Goal: Task Accomplishment & Management: Use online tool/utility

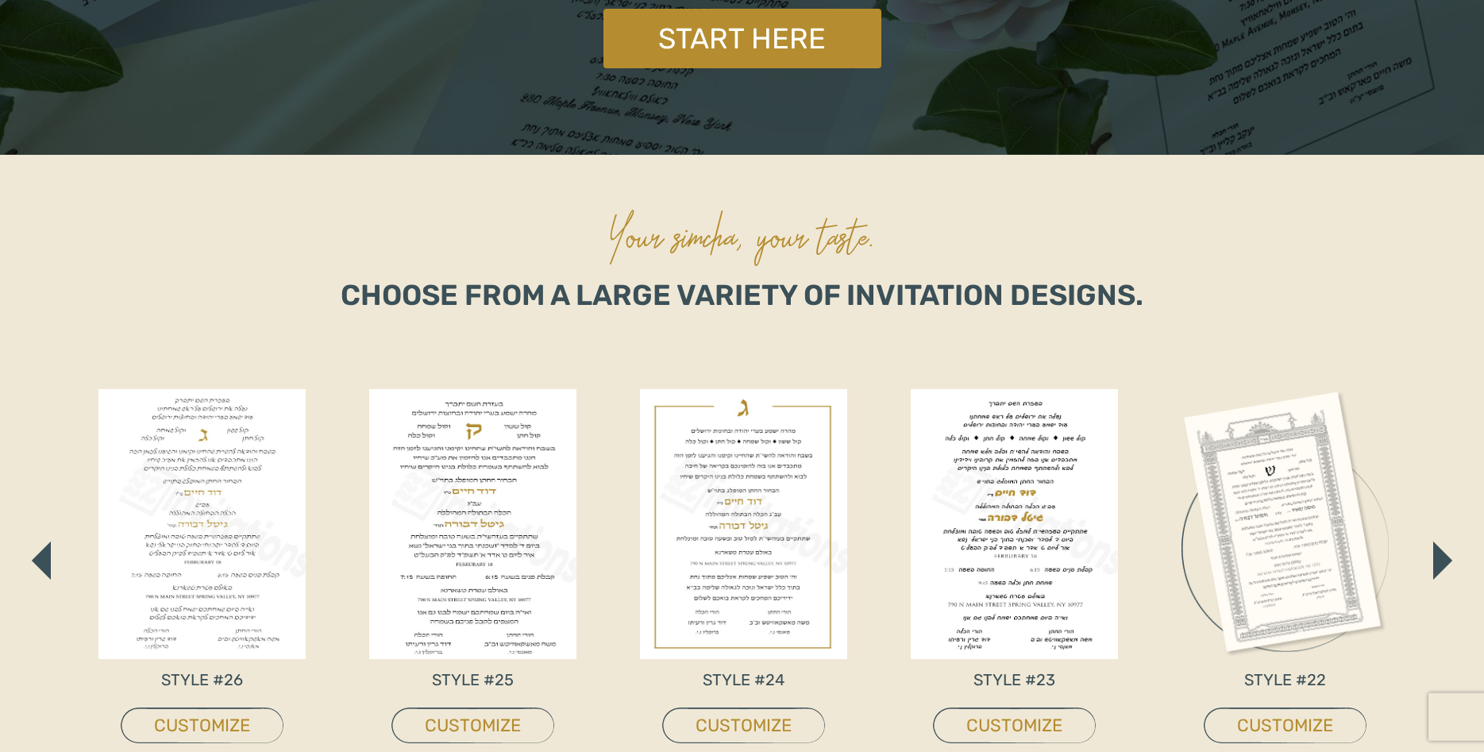
scroll to position [567, 0]
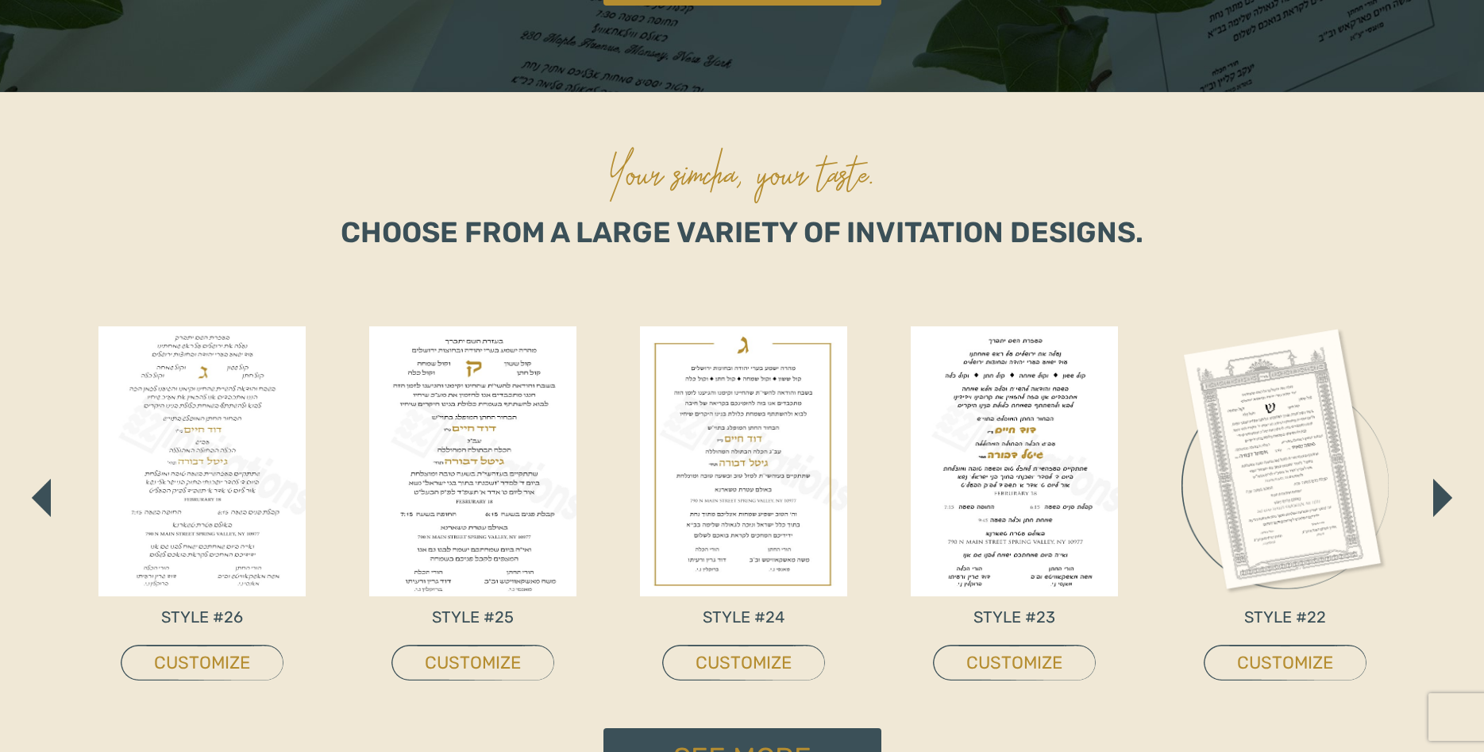
click at [1432, 504] on div "STYLE #5 CUSTOMIZE STYLE #4 CUSTOMIZE STYLE #2 CUSTOMIZE STYLE #1 CUSTOMIZE STY…" at bounding box center [742, 497] width 1382 height 461
click at [36, 505] on img "button" at bounding box center [41, 497] width 17 height 35
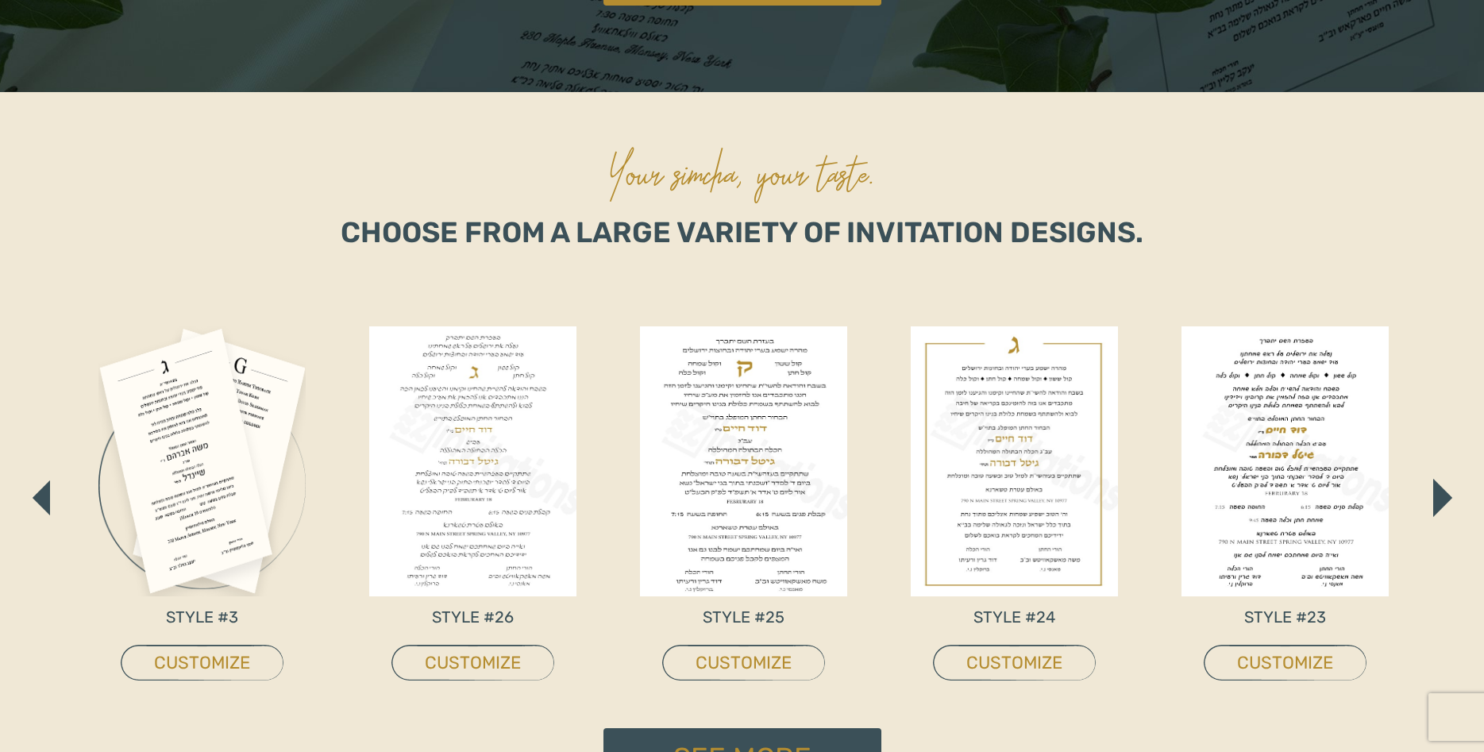
click at [36, 505] on img "button" at bounding box center [41, 497] width 17 height 35
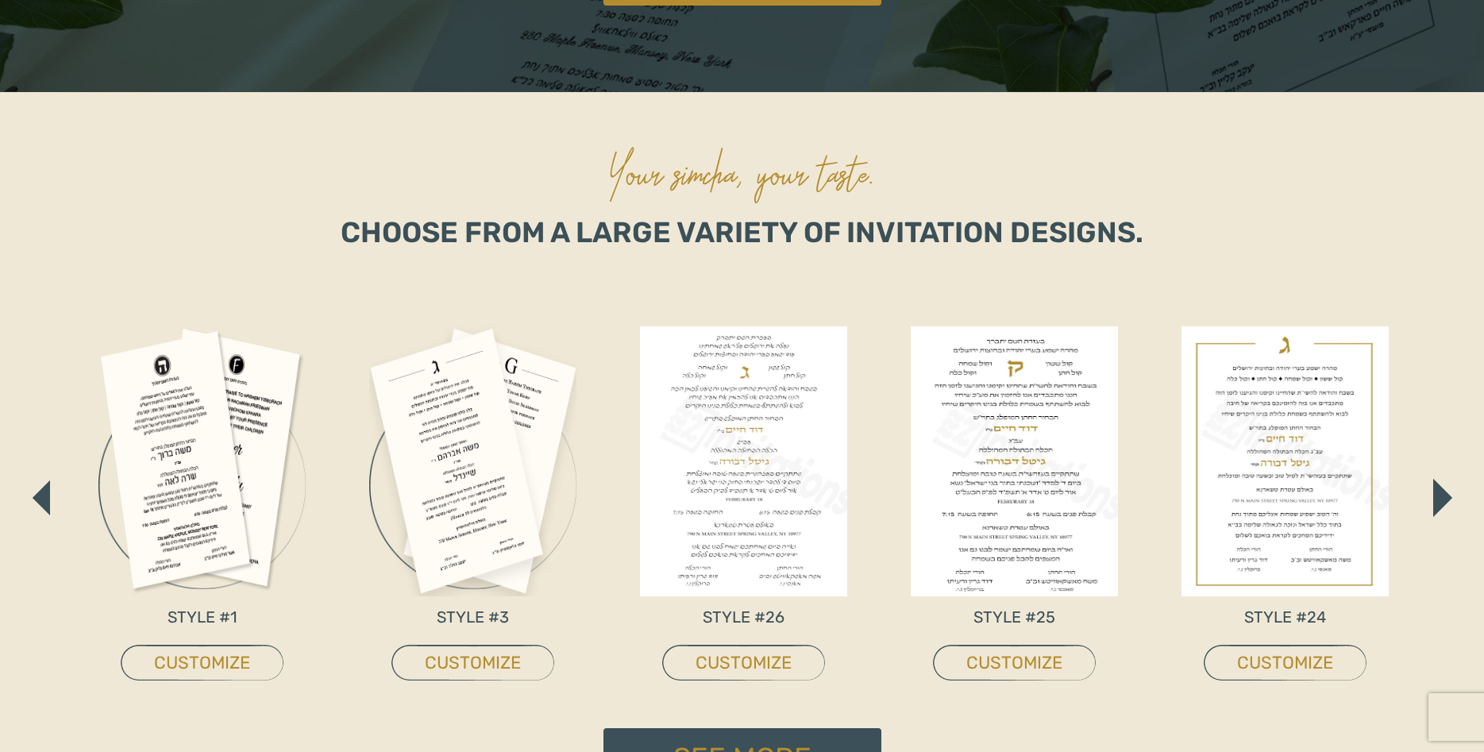
click at [36, 505] on img "button" at bounding box center [41, 497] width 17 height 35
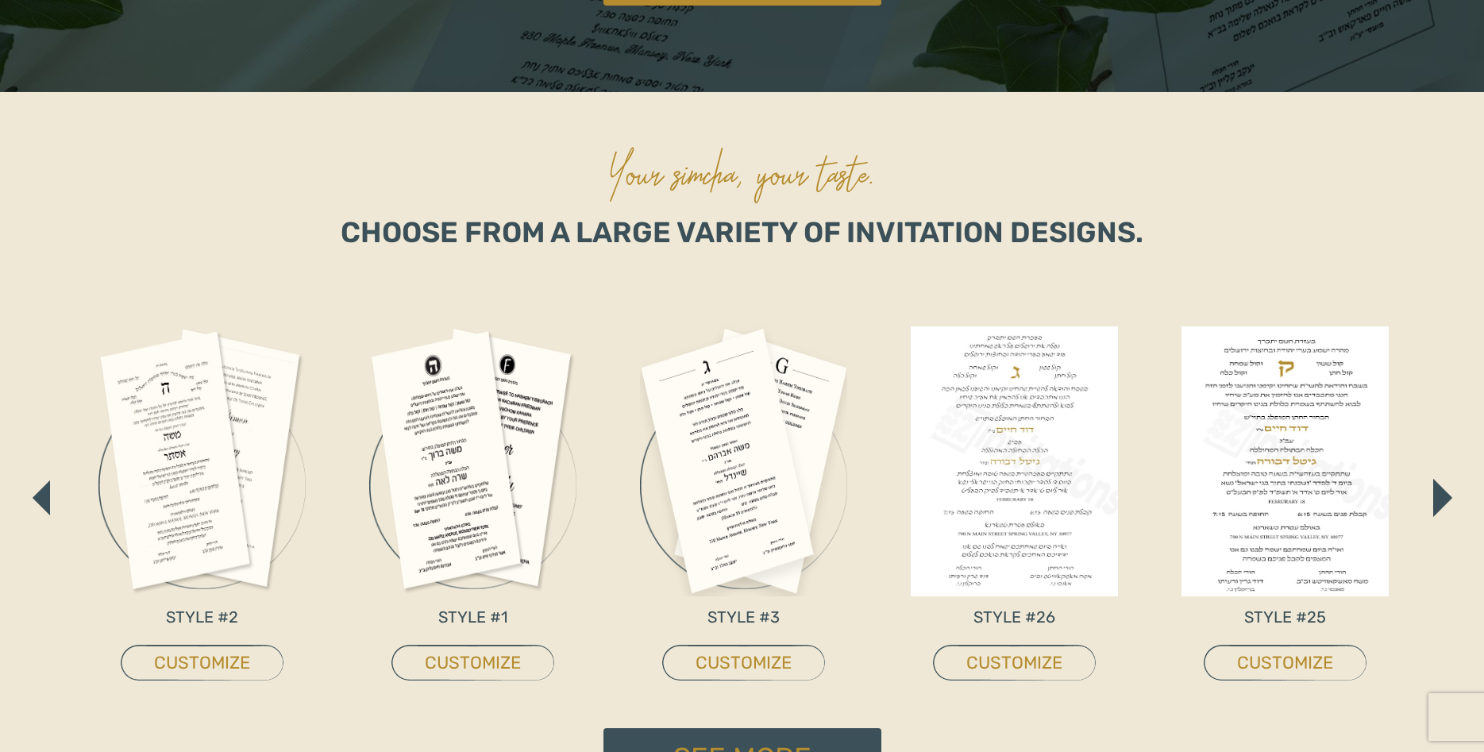
click at [36, 505] on img "button" at bounding box center [41, 497] width 17 height 35
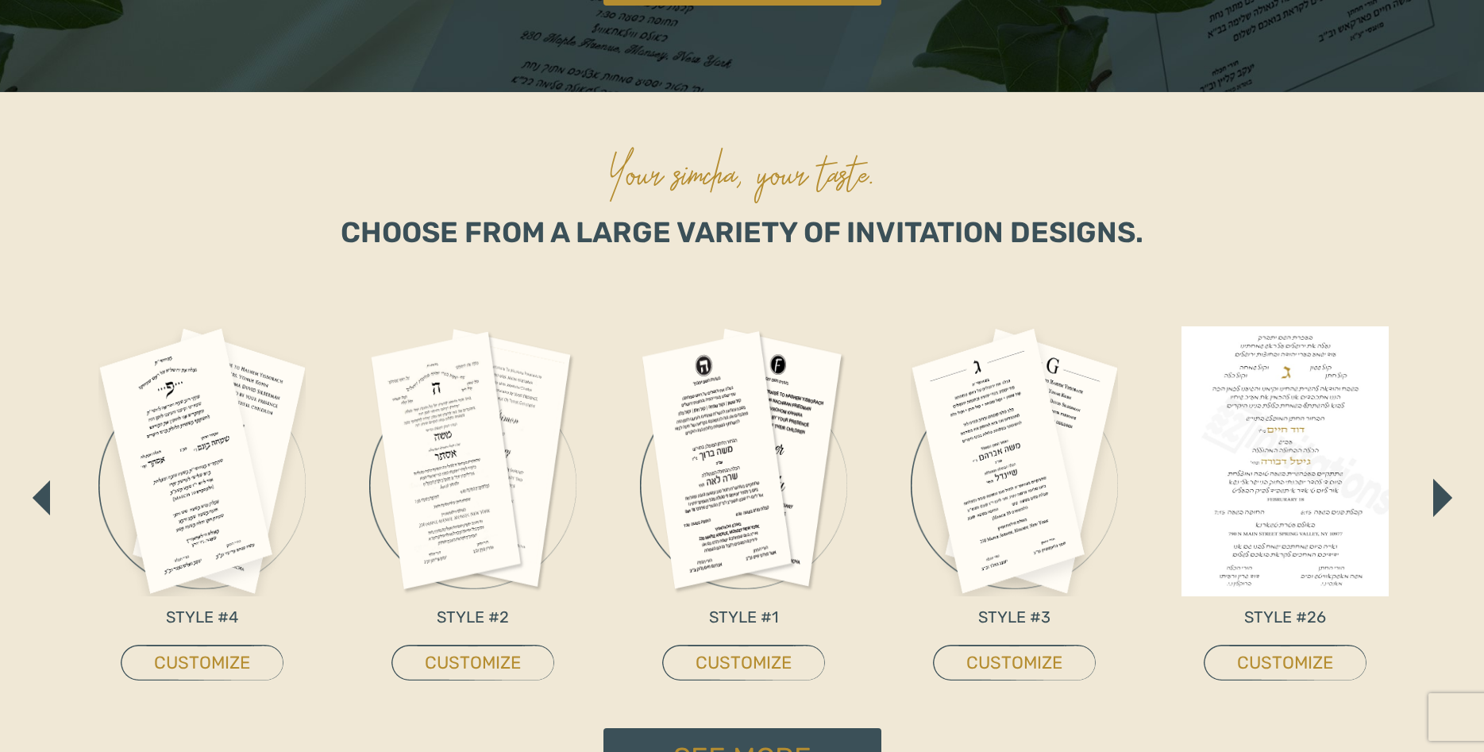
click at [36, 505] on img "button" at bounding box center [41, 497] width 17 height 35
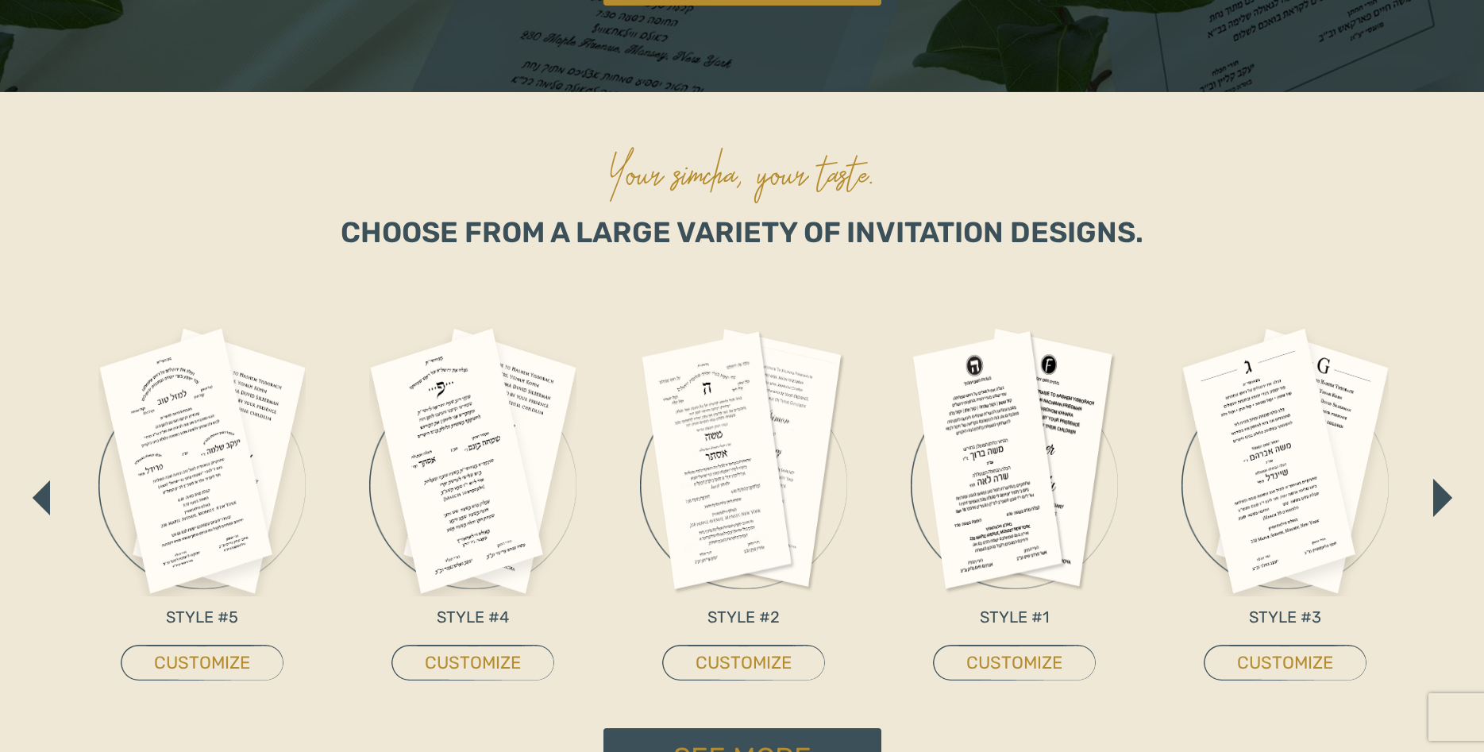
click at [36, 505] on img "button" at bounding box center [41, 497] width 17 height 35
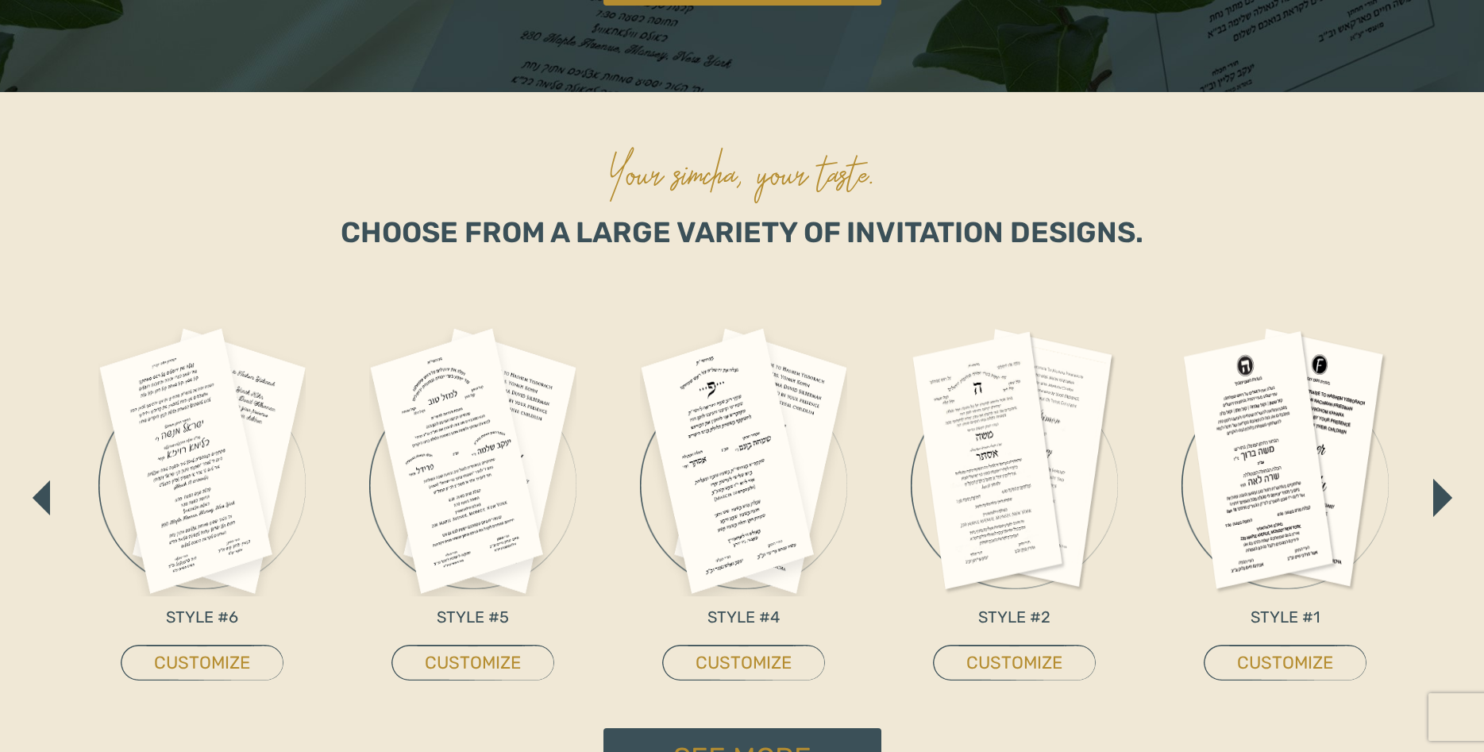
click at [36, 505] on img "button" at bounding box center [41, 497] width 17 height 35
click at [1445, 498] on img "button" at bounding box center [1442, 497] width 17 height 35
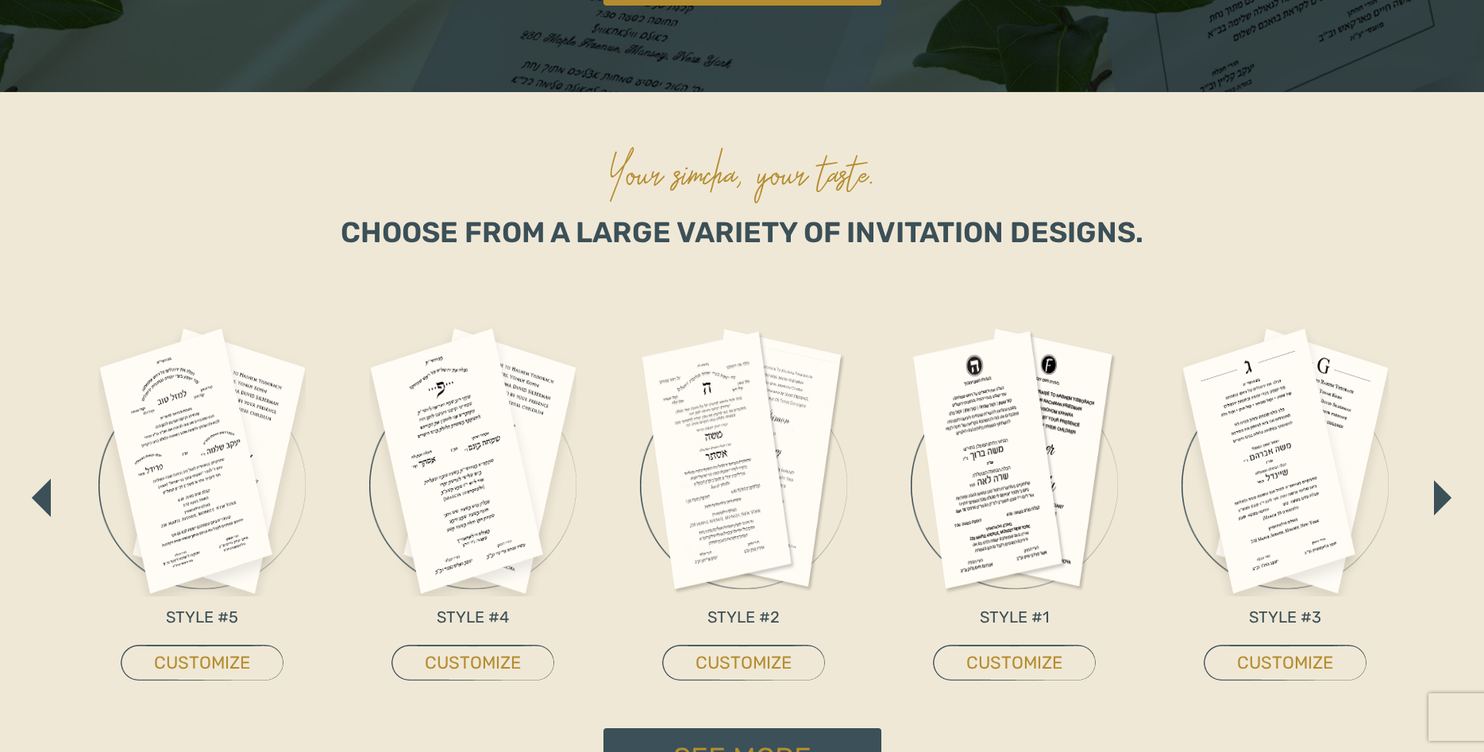
click at [1445, 498] on img "button" at bounding box center [1442, 497] width 17 height 35
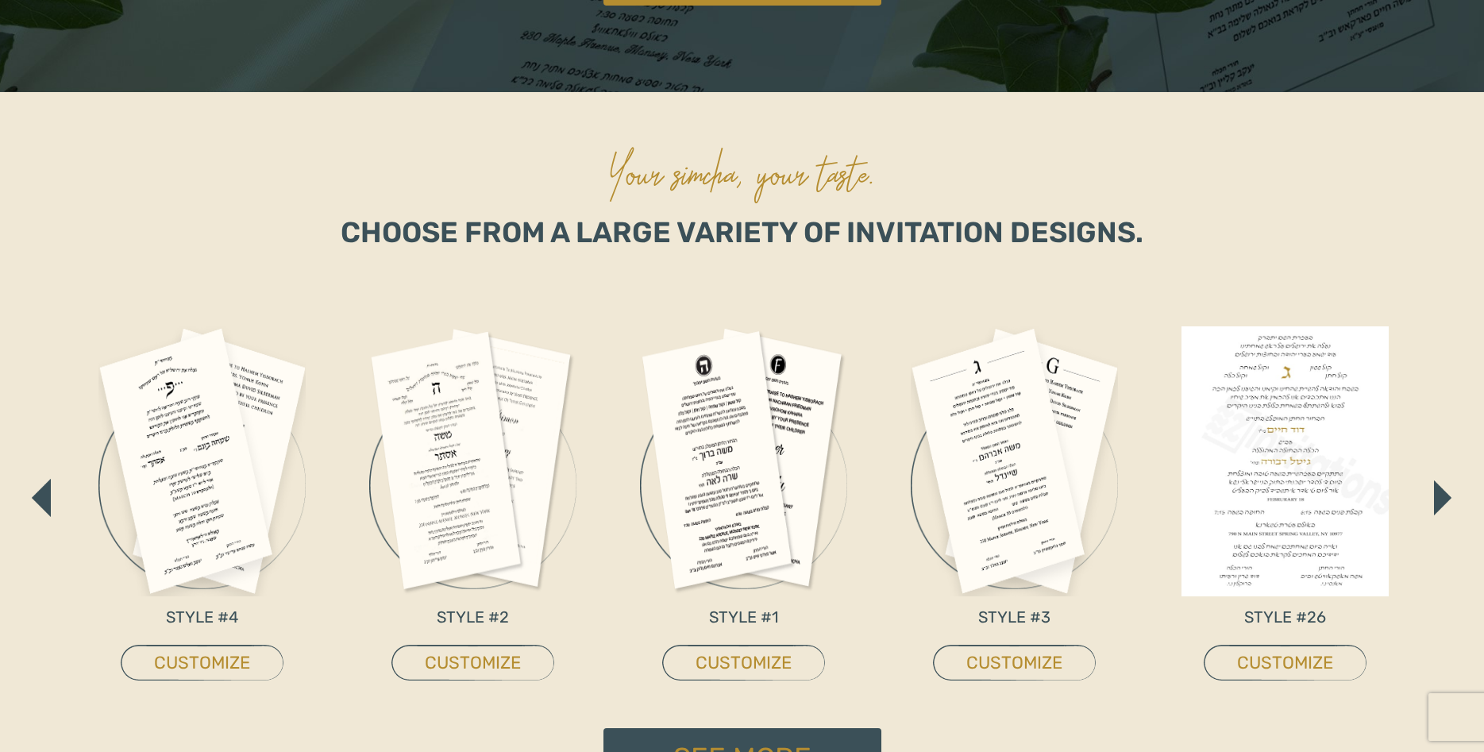
click at [1445, 498] on img "button" at bounding box center [1442, 497] width 17 height 35
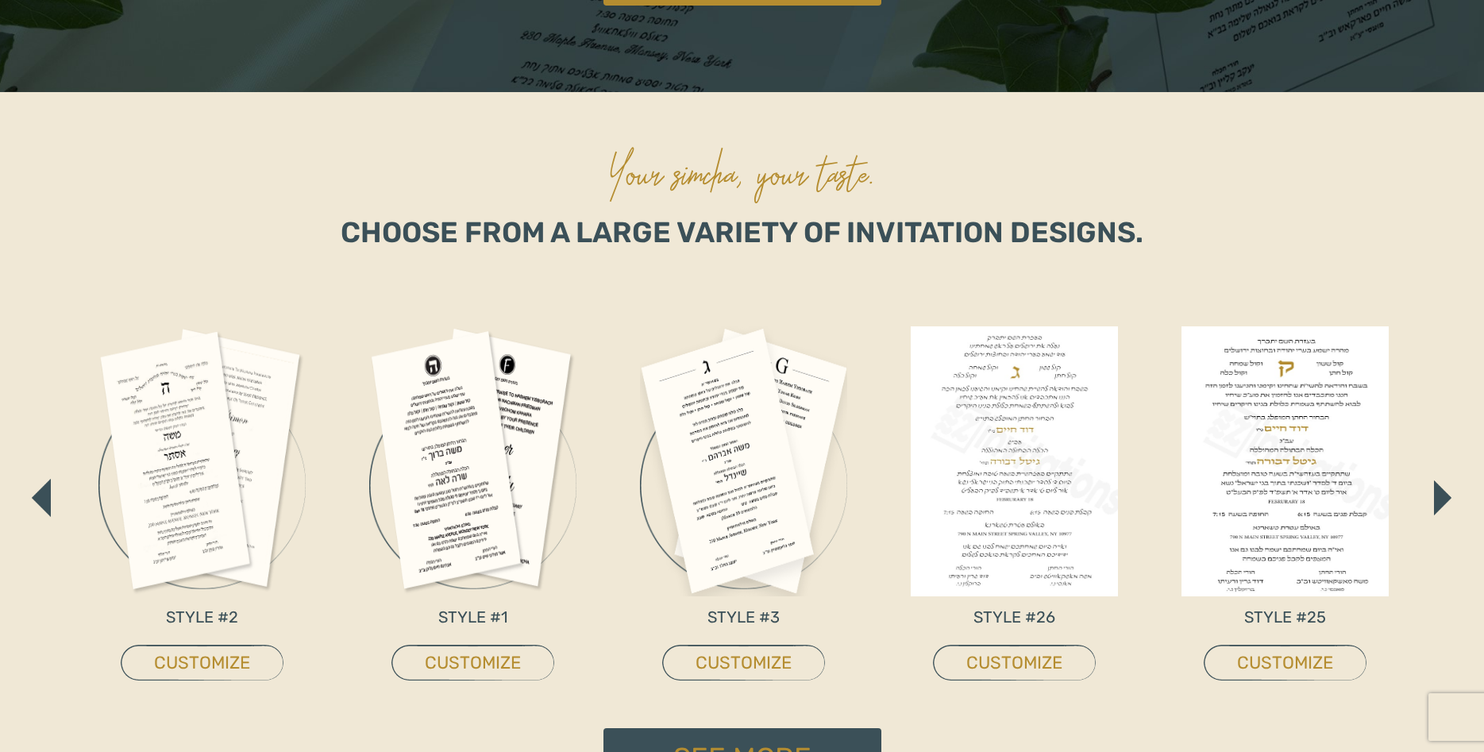
click at [1441, 497] on img "button" at bounding box center [1442, 497] width 17 height 35
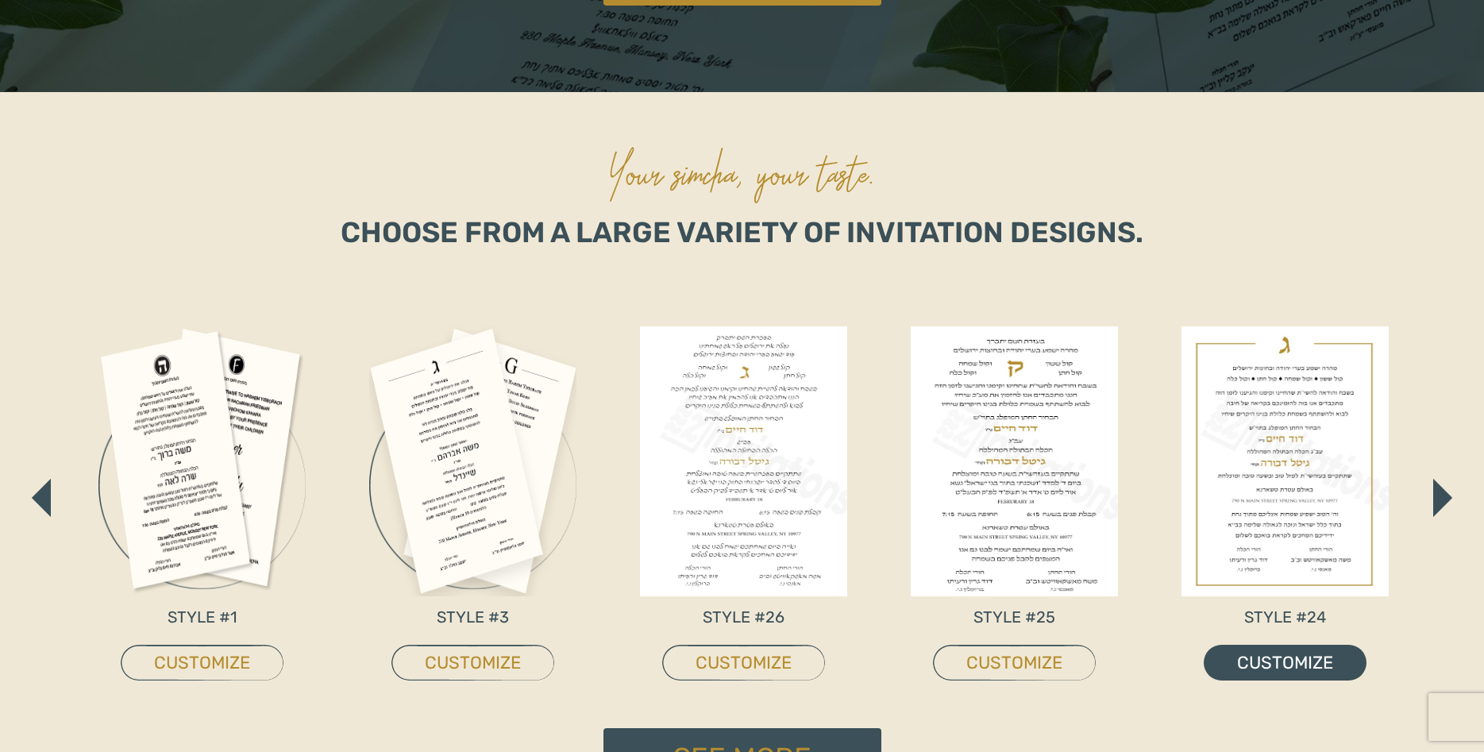
click at [1284, 665] on link "CUSTOMIZE" at bounding box center [1284, 663] width 163 height 36
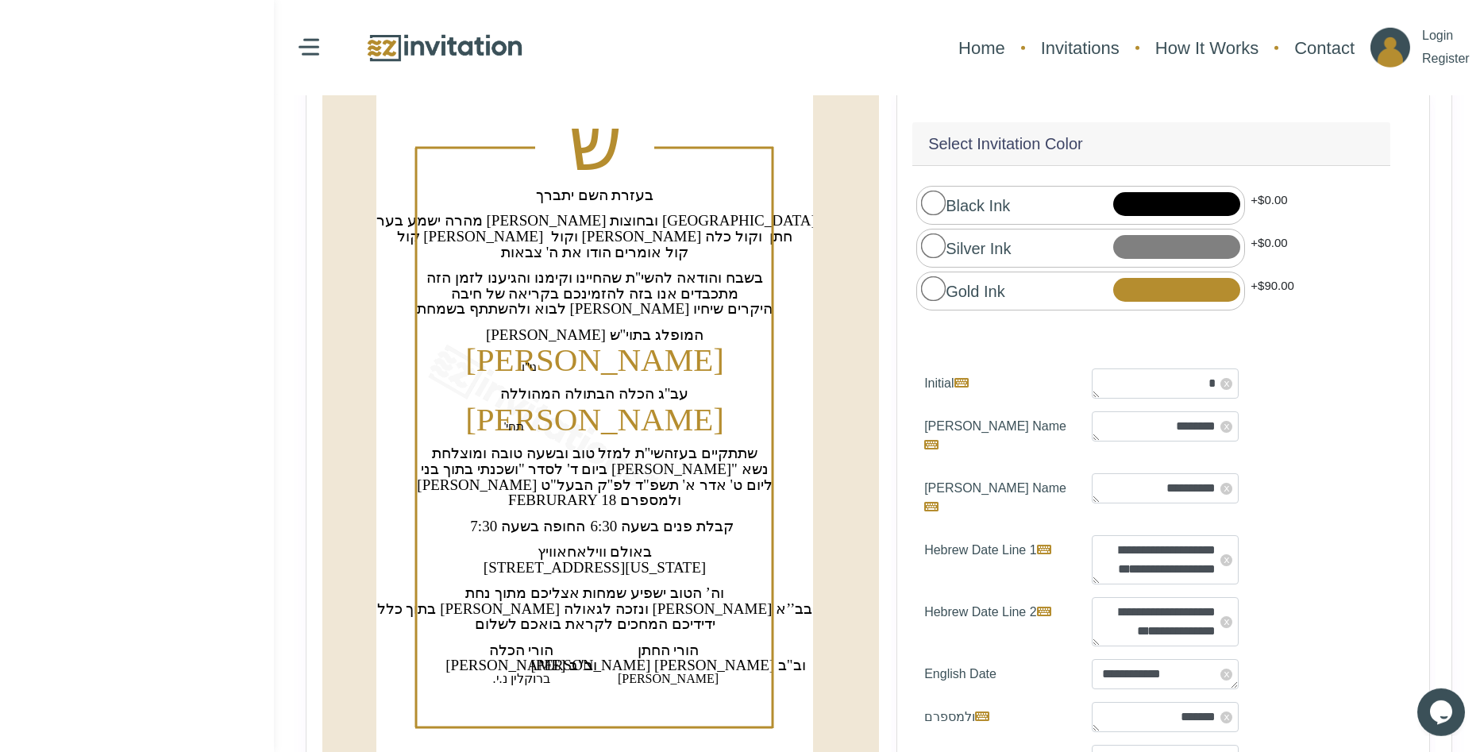
scroll to position [144, 0]
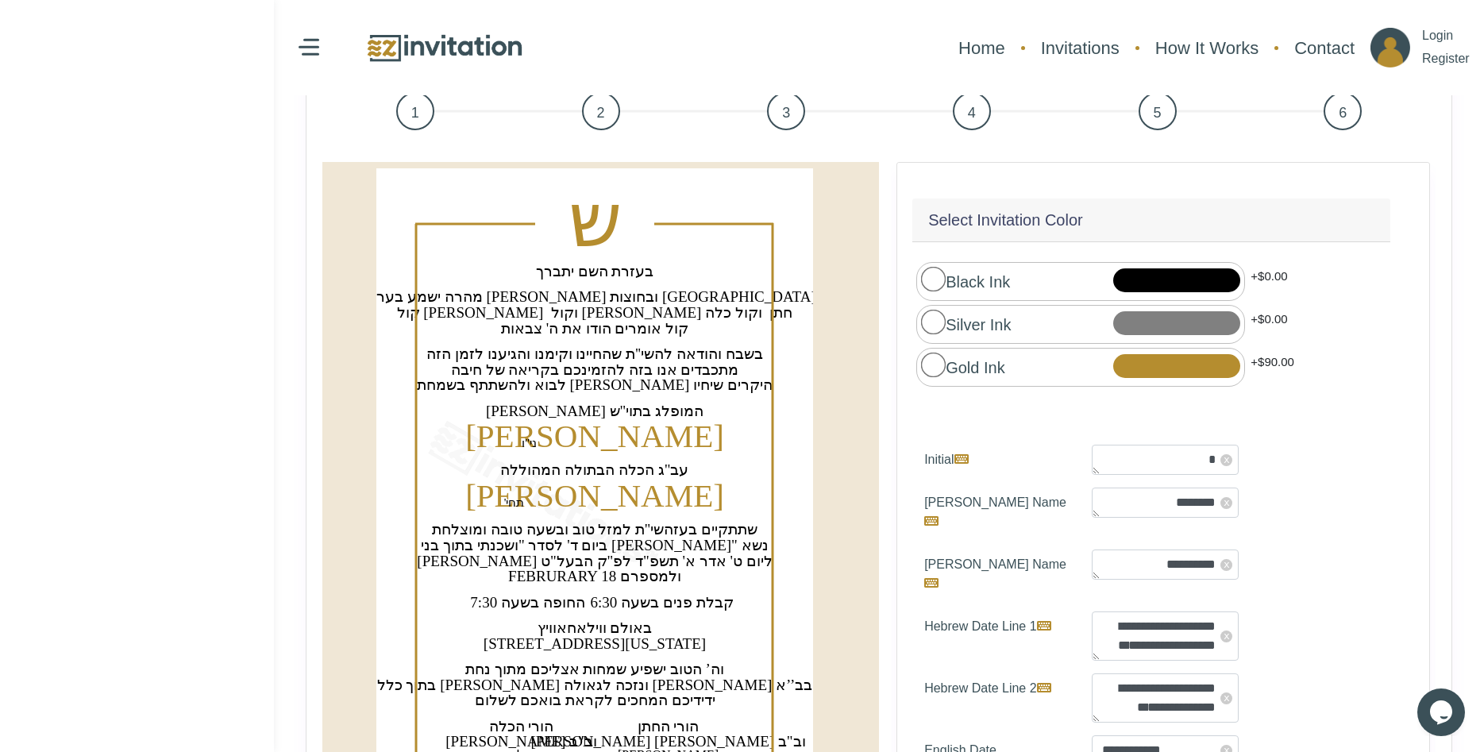
click at [955, 276] on label "Black Ink" at bounding box center [965, 280] width 89 height 27
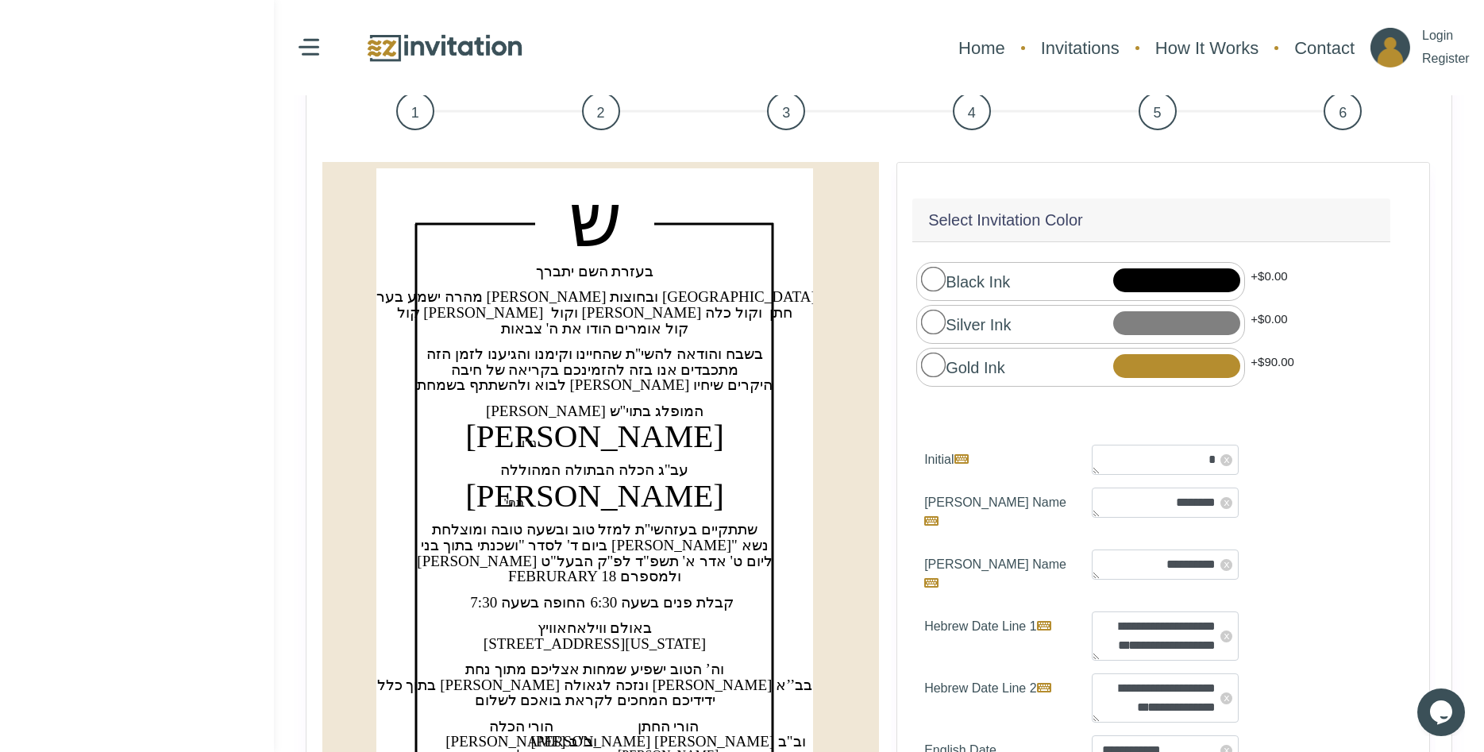
click at [950, 329] on label "Silver Ink" at bounding box center [966, 323] width 90 height 27
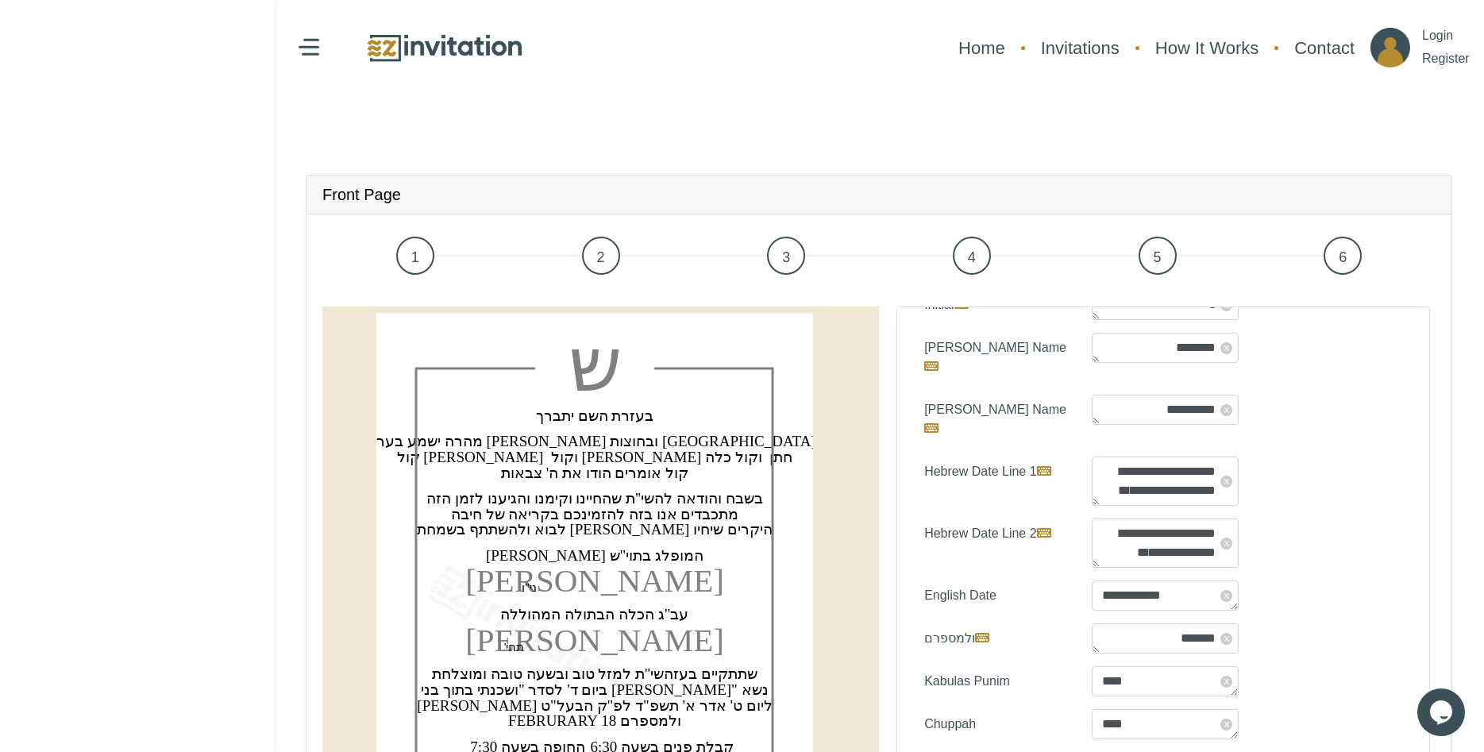
scroll to position [648, 0]
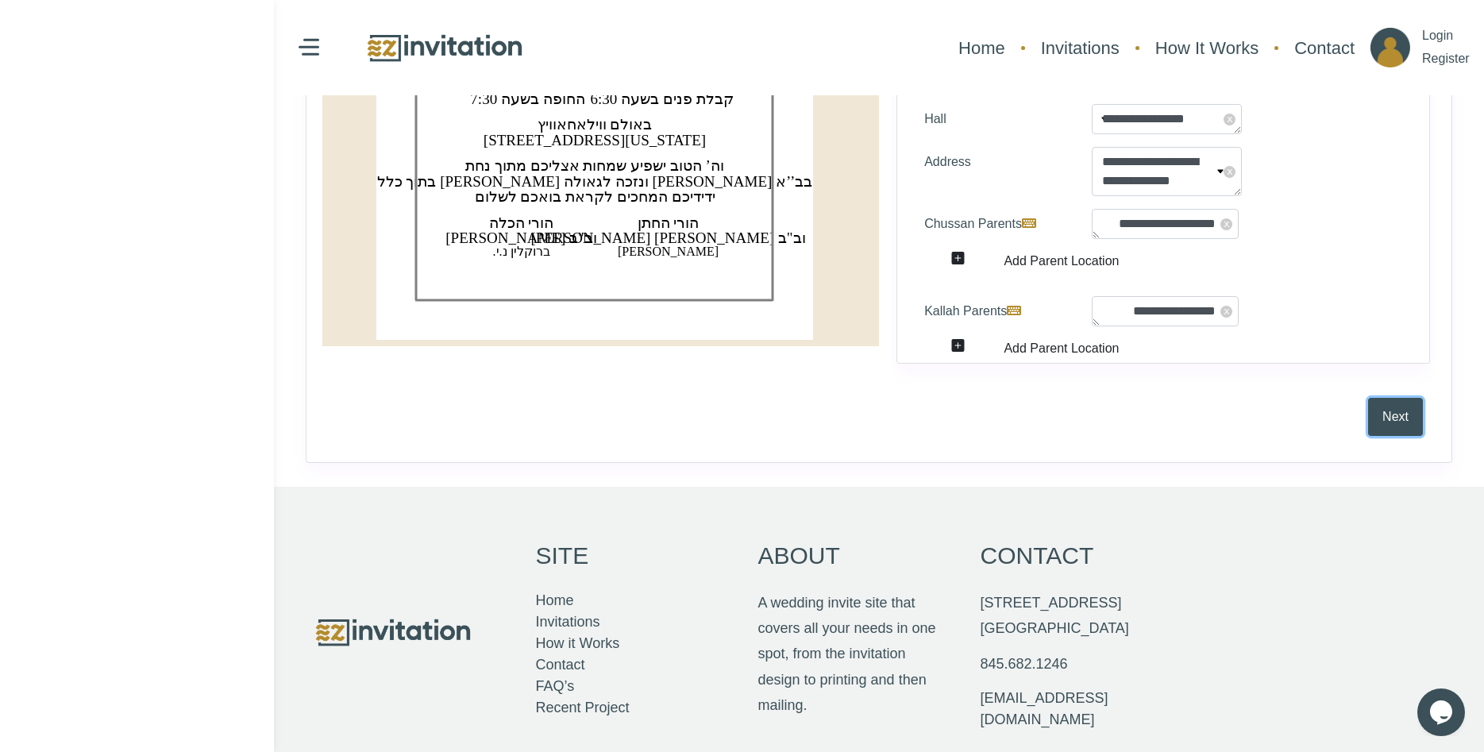
click at [1388, 430] on button "Next" at bounding box center [1395, 417] width 55 height 38
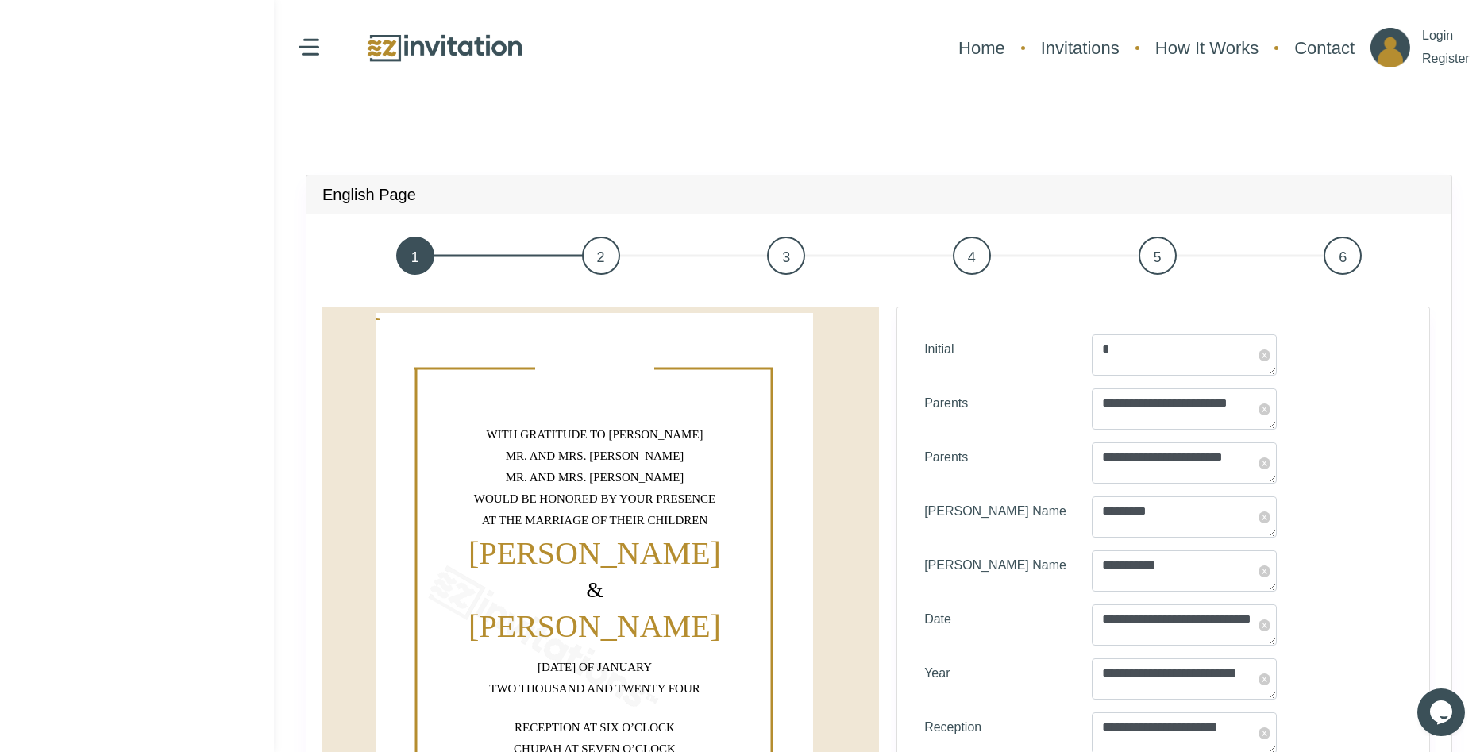
scroll to position [60, 0]
